Goal: Task Accomplishment & Management: Manage account settings

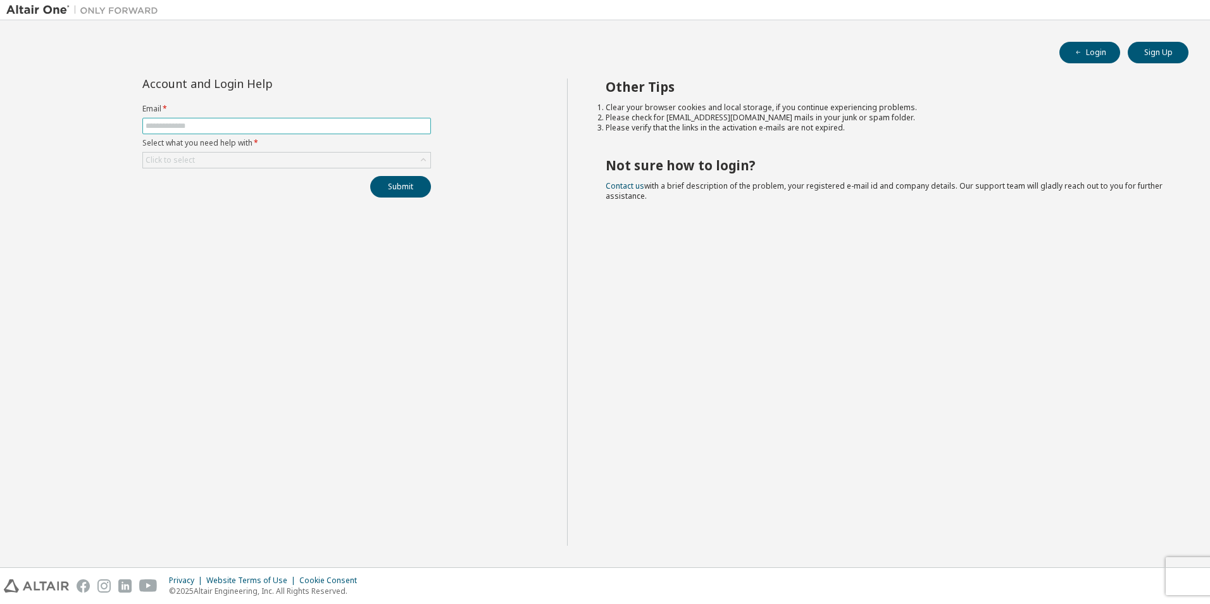
click at [221, 120] on span at bounding box center [286, 126] width 288 height 16
click at [218, 127] on input "text" at bounding box center [287, 126] width 282 height 10
type input "**********"
click at [251, 167] on div "Click to select" at bounding box center [286, 159] width 287 height 15
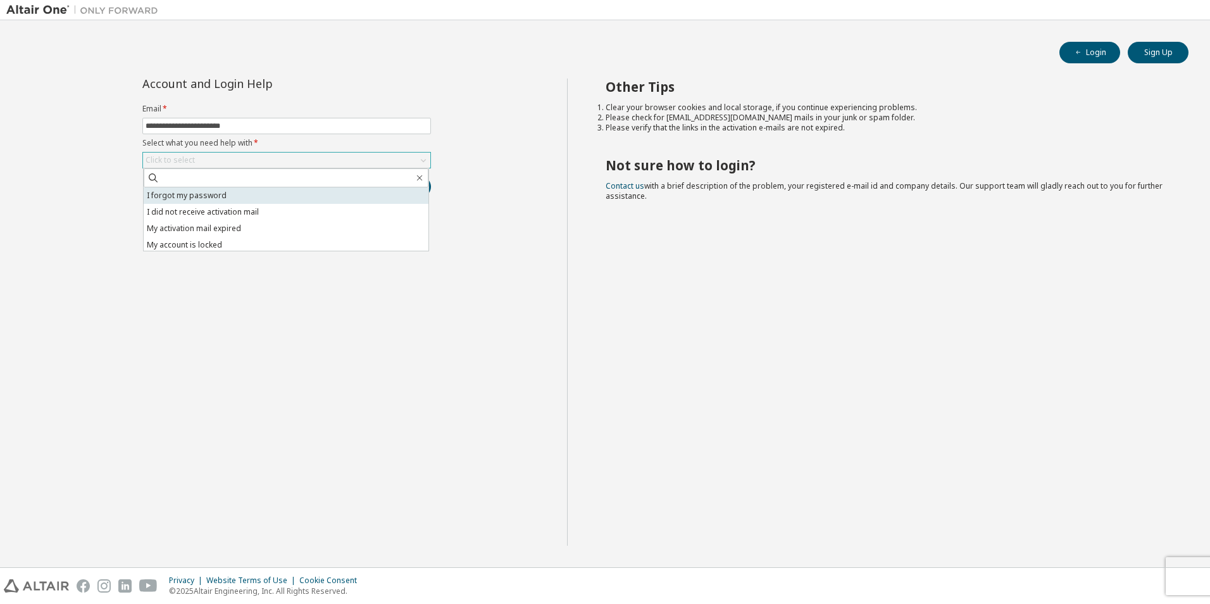
click at [229, 193] on li "I forgot my password" at bounding box center [286, 195] width 285 height 16
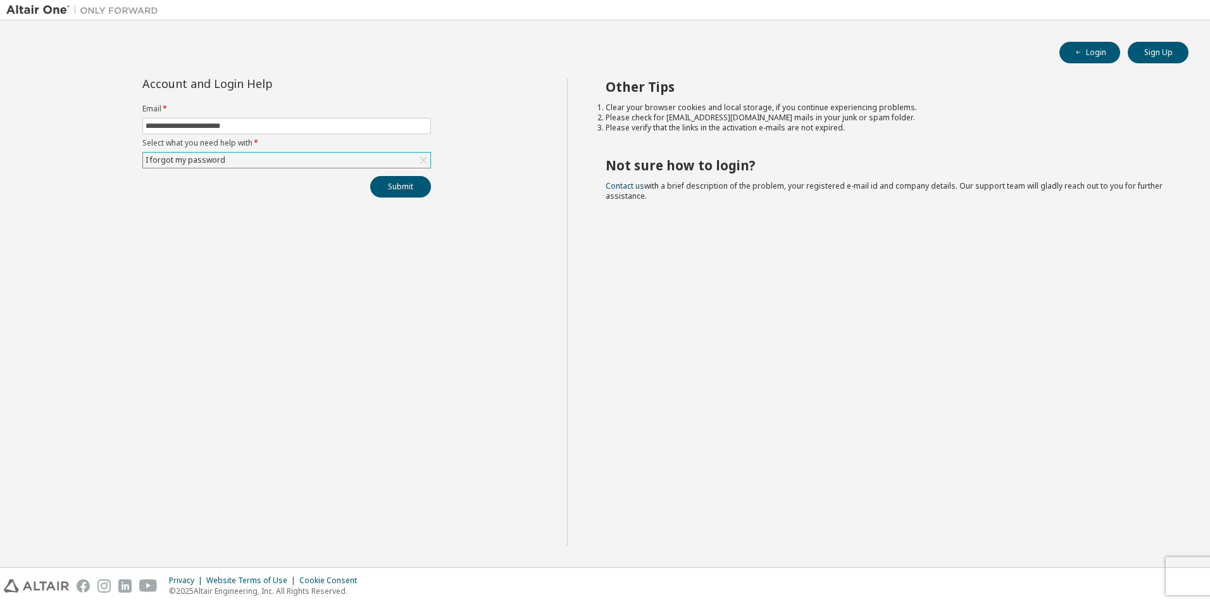
click at [430, 197] on div "Submit" at bounding box center [286, 187] width 288 height 22
click at [422, 192] on button "Submit" at bounding box center [400, 187] width 61 height 22
click at [1070, 563] on span "Instructions to reset your password has been sent to your registered e-mail add…" at bounding box center [1113, 564] width 147 height 40
click at [1152, 571] on span "Instructions to reset your password has been sent to your registered e-mail add…" at bounding box center [1113, 564] width 147 height 40
click at [1146, 576] on span "Instructions to reset your password has been sent to your registered e-mail add…" at bounding box center [1113, 564] width 147 height 40
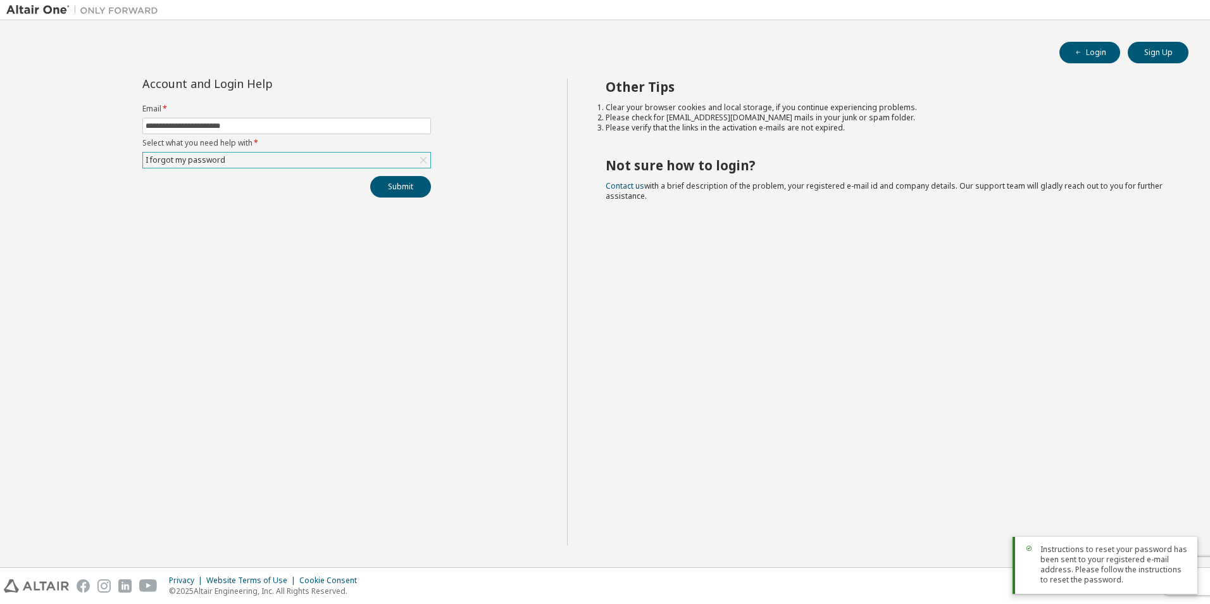
click at [1146, 576] on span "Instructions to reset your password has been sent to your registered e-mail add…" at bounding box center [1113, 564] width 147 height 40
